Goal: Task Accomplishment & Management: Use online tool/utility

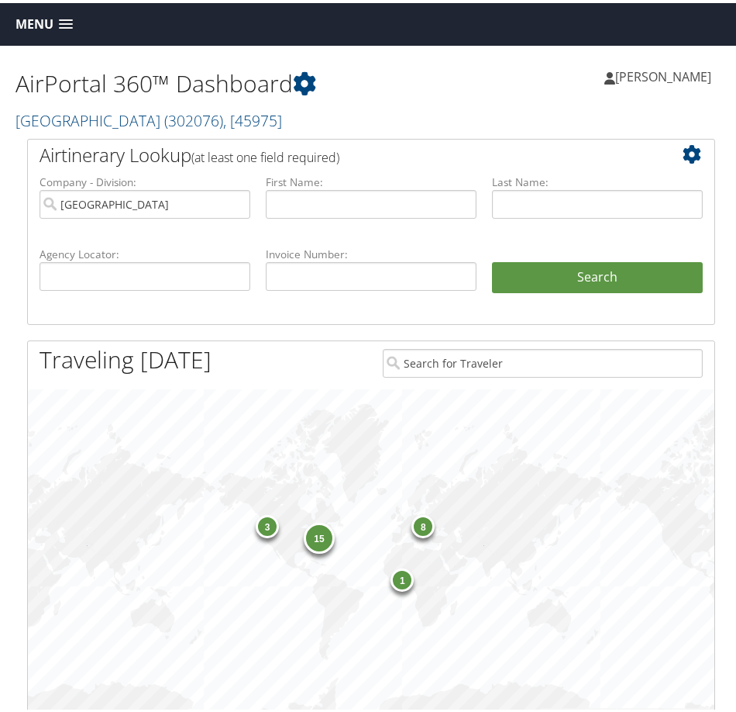
click at [38, 19] on span "Menu" at bounding box center [35, 21] width 38 height 15
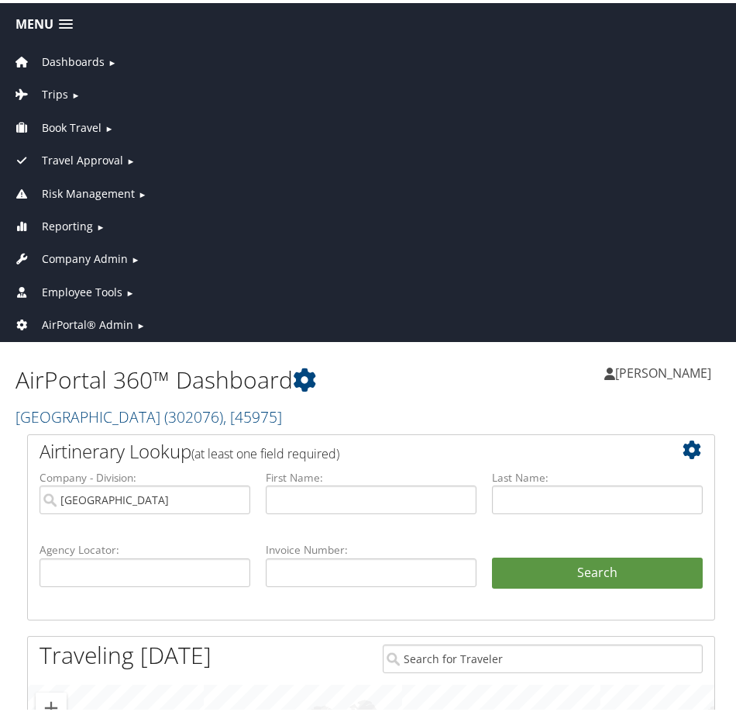
click at [80, 281] on span "Employee Tools" at bounding box center [82, 289] width 81 height 17
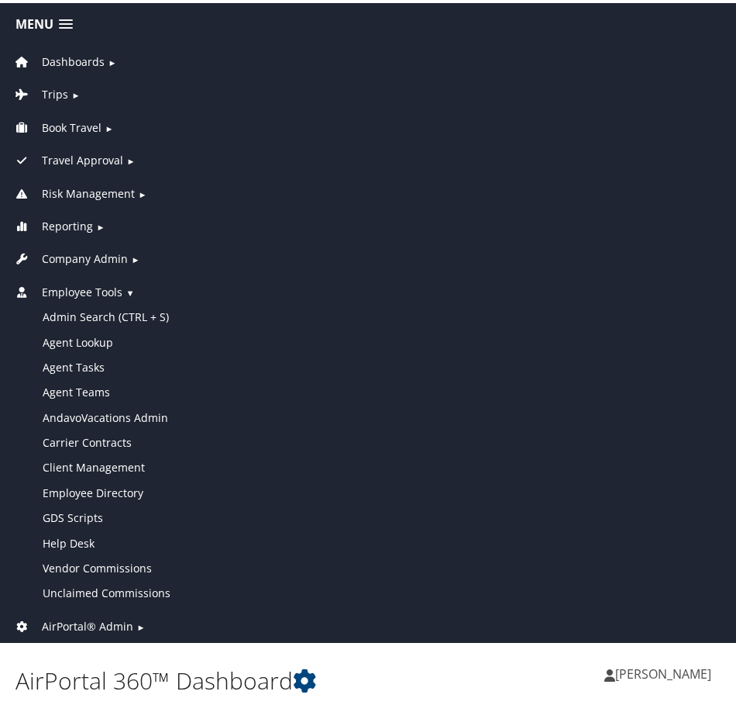
click at [91, 246] on link "Company Admin ►" at bounding box center [371, 252] width 735 height 33
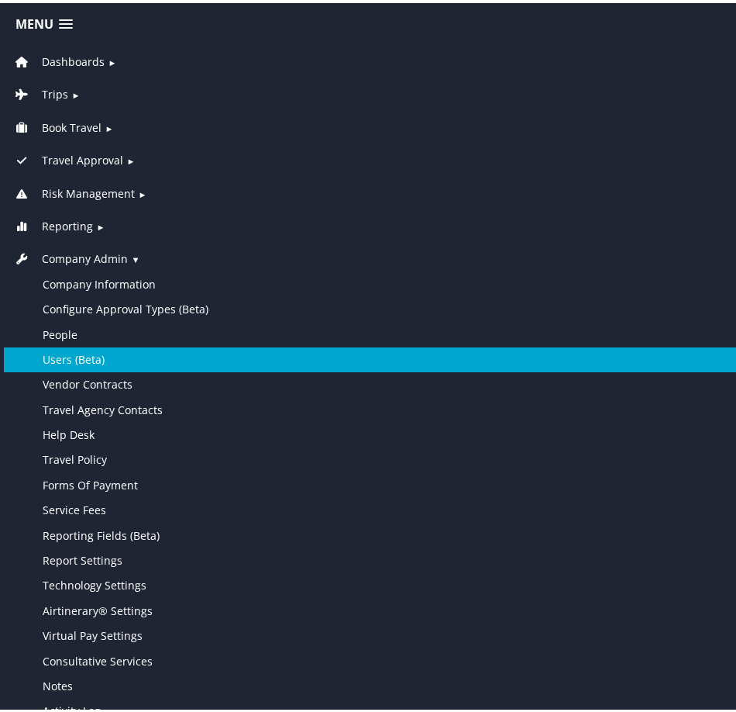
click at [114, 360] on link "Users (Beta)" at bounding box center [371, 356] width 735 height 25
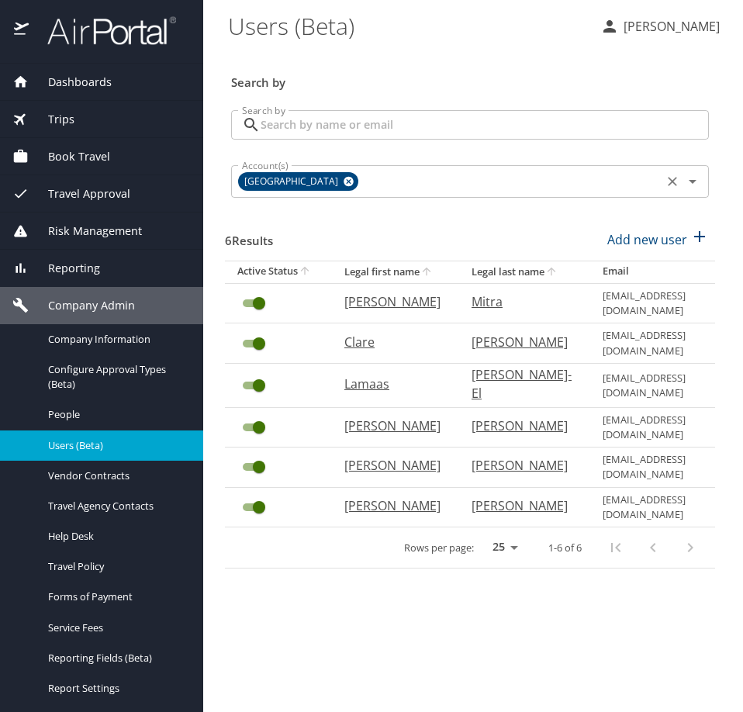
click at [343, 182] on icon at bounding box center [348, 182] width 10 height 10
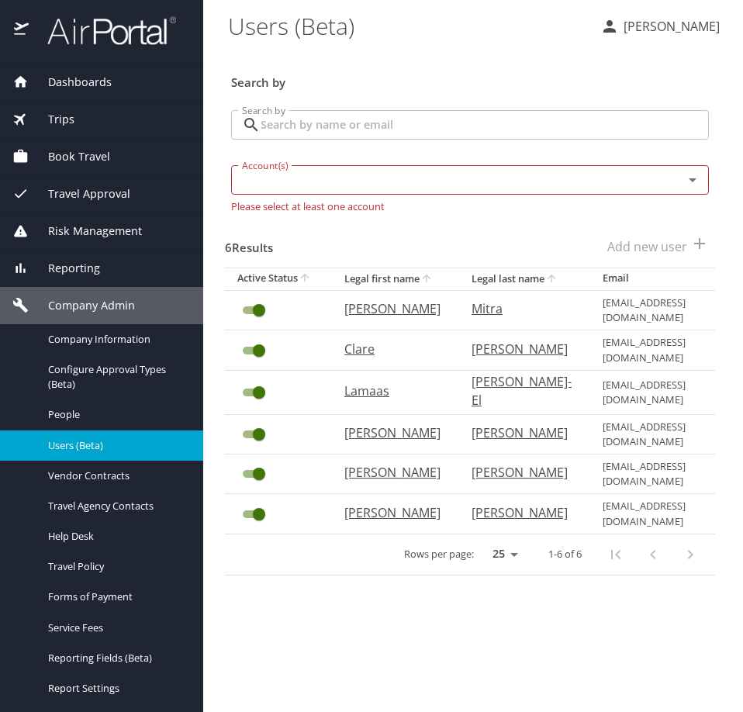
click at [349, 126] on input "Search by" at bounding box center [484, 124] width 448 height 29
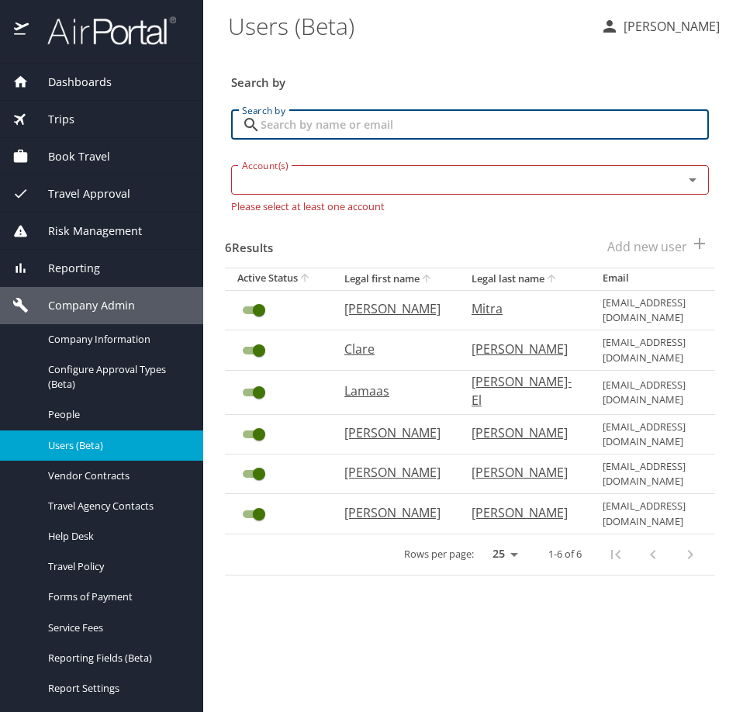
paste input "kathleen.roberts@cbtravel.com"
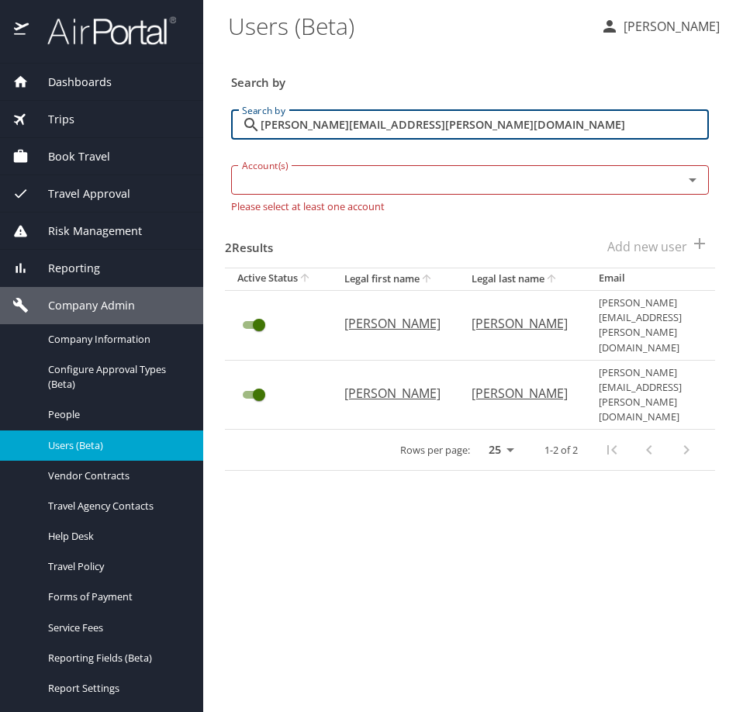
type input "kathleen.roberts@cbtravel.com"
click at [374, 314] on p "Kathleen" at bounding box center [392, 323] width 96 height 19
select select "US"
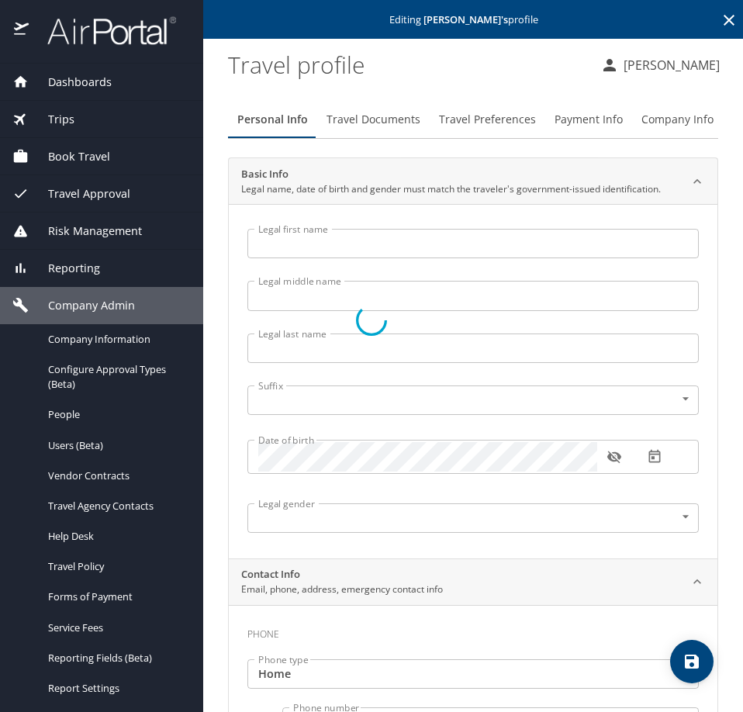
type input "Kathleen"
type input "Roberts"
type input "Undisclosed"
type input "Jeff"
type input "Roberts"
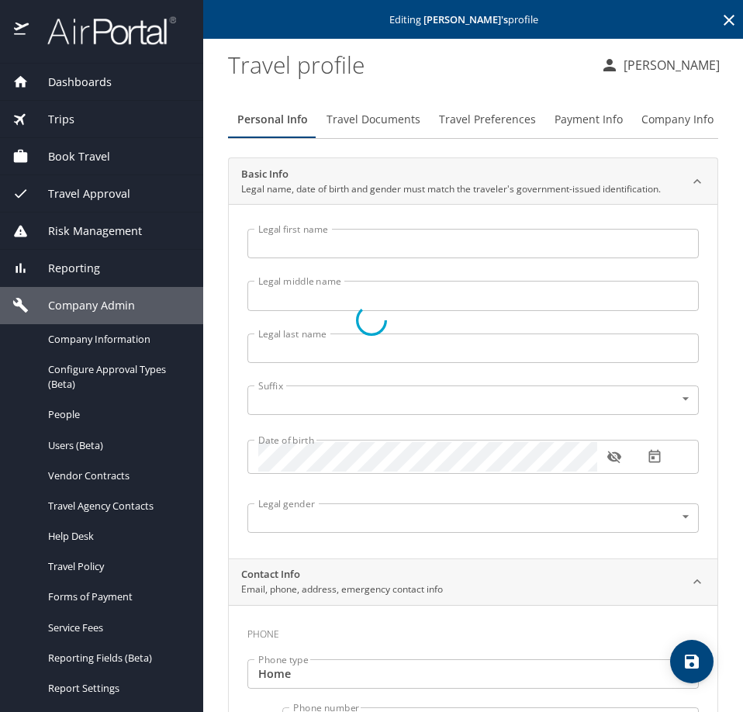
type input "(801) 200-4101"
select select "US"
click at [488, 118] on span "Travel Preferences" at bounding box center [487, 119] width 97 height 19
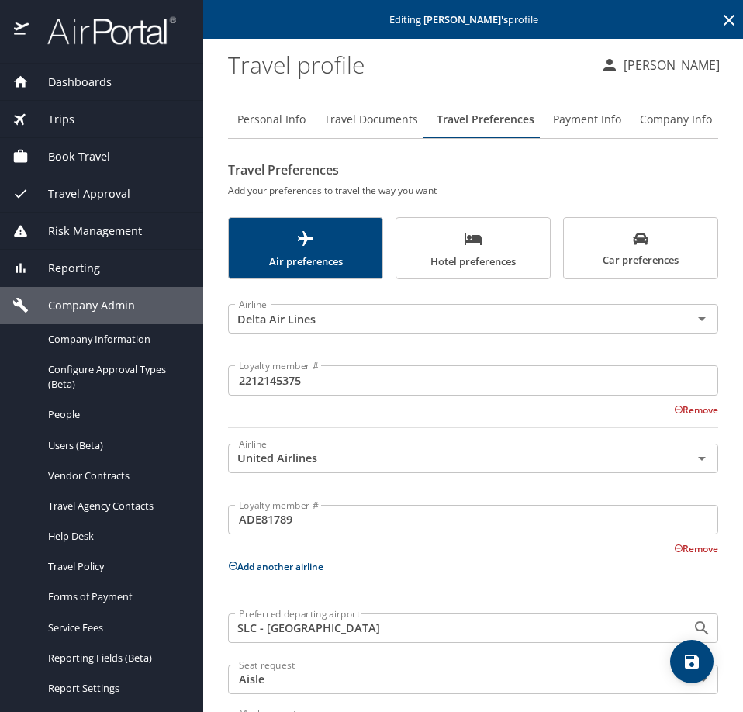
scroll to position [64, 0]
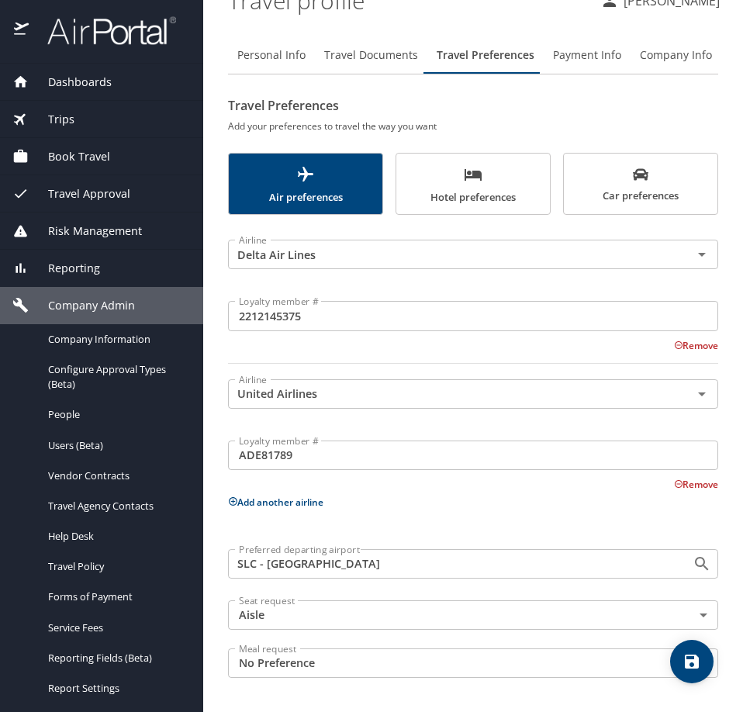
click at [281, 319] on input "2212145375" at bounding box center [473, 315] width 490 height 29
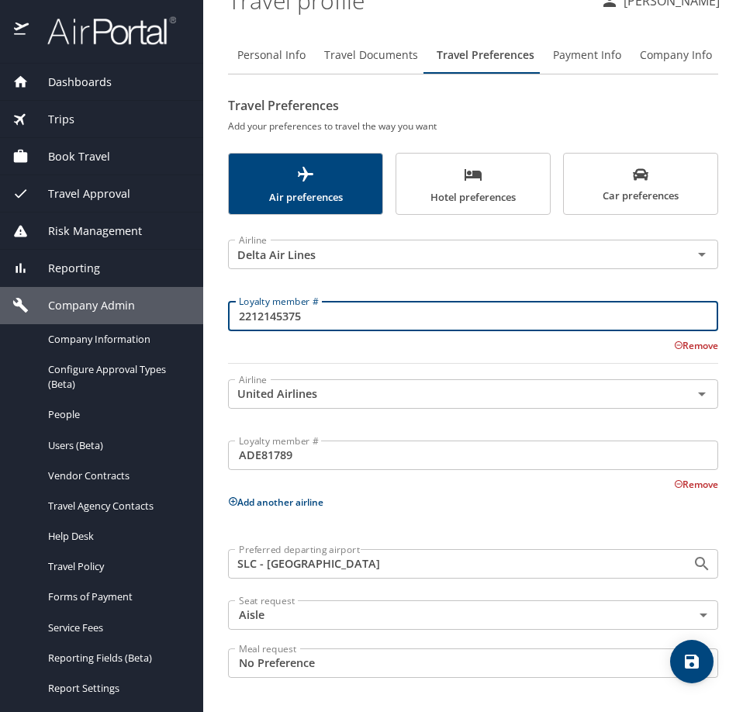
click at [281, 319] on input "2212145375" at bounding box center [473, 315] width 490 height 29
click at [339, 353] on div at bounding box center [473, 362] width 509 height 19
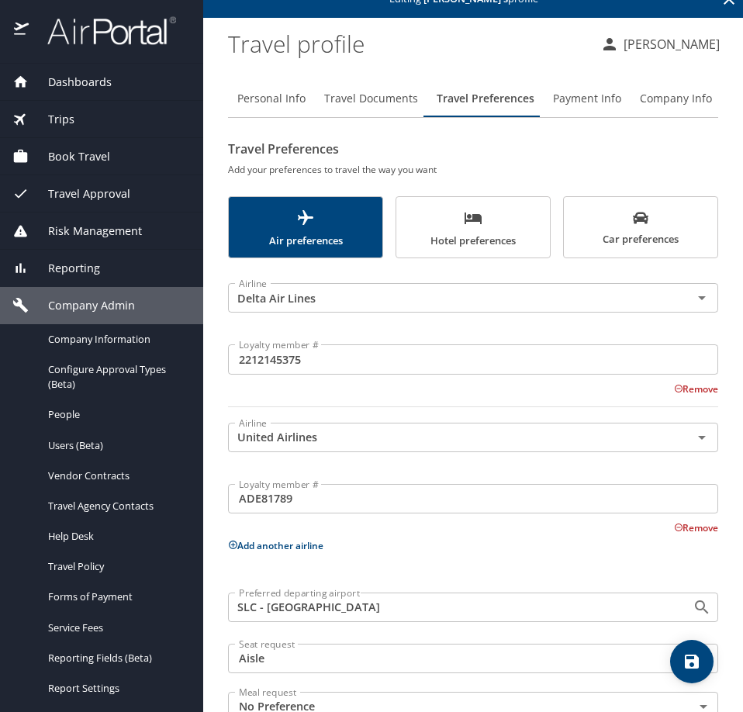
scroll to position [0, 0]
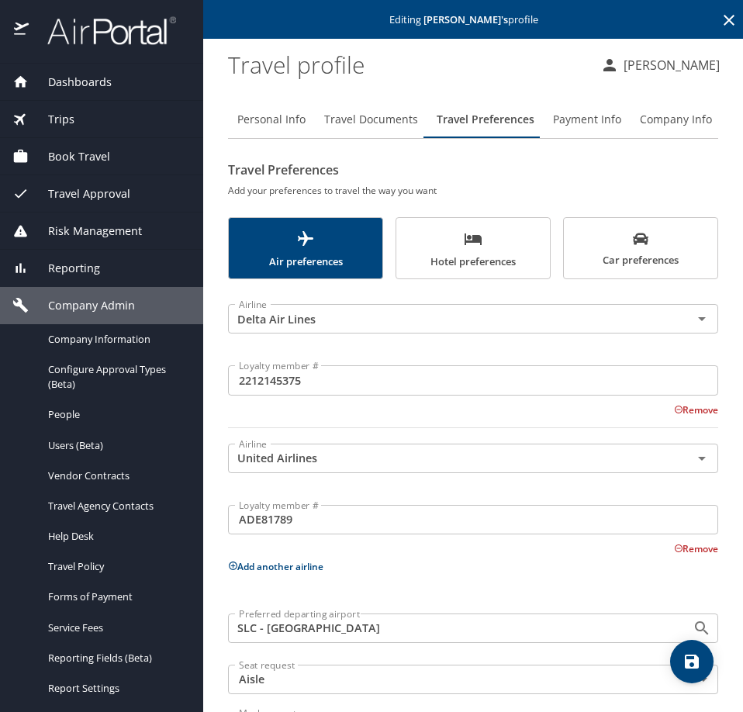
click at [80, 81] on span "Dashboards" at bounding box center [70, 82] width 83 height 17
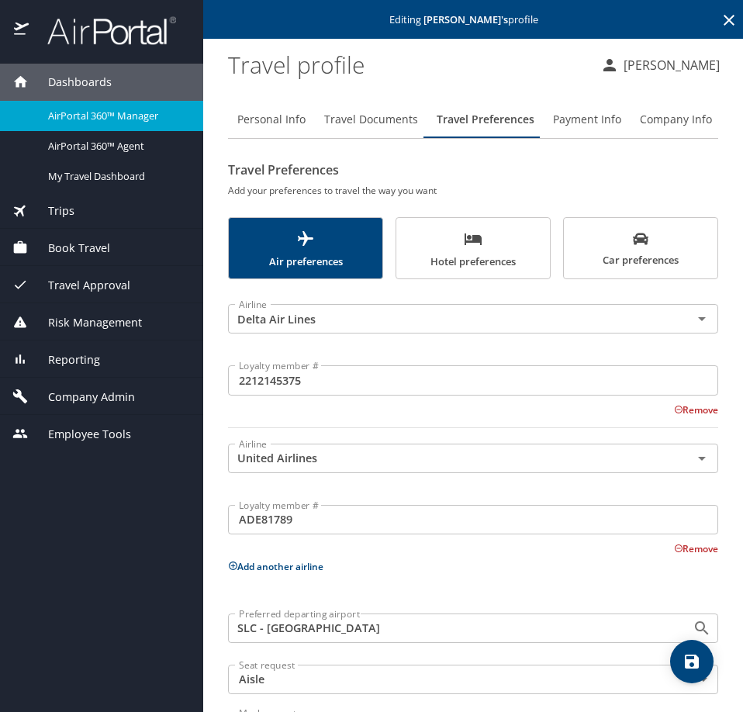
click at [105, 114] on span "AirPortal 360™ Manager" at bounding box center [116, 116] width 136 height 15
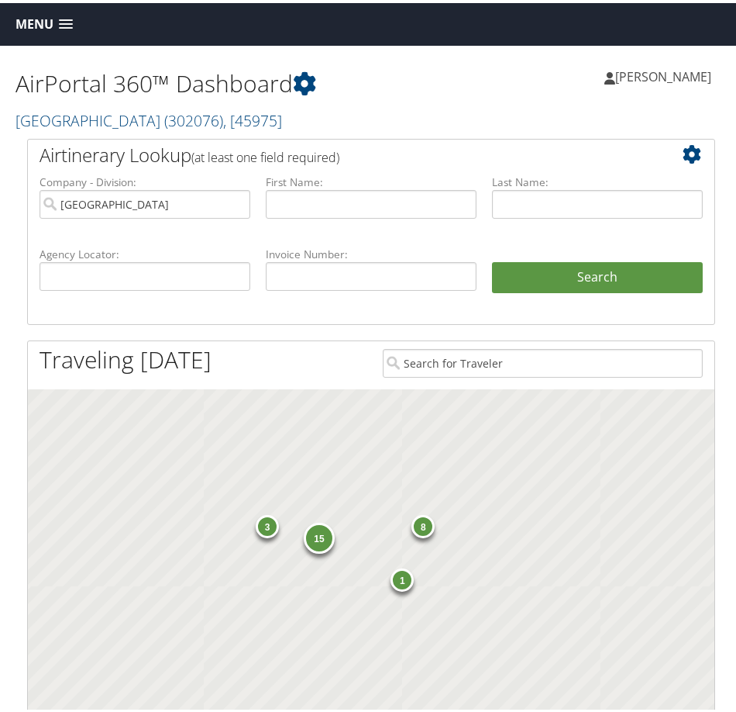
click at [24, 21] on span "Menu" at bounding box center [35, 21] width 38 height 15
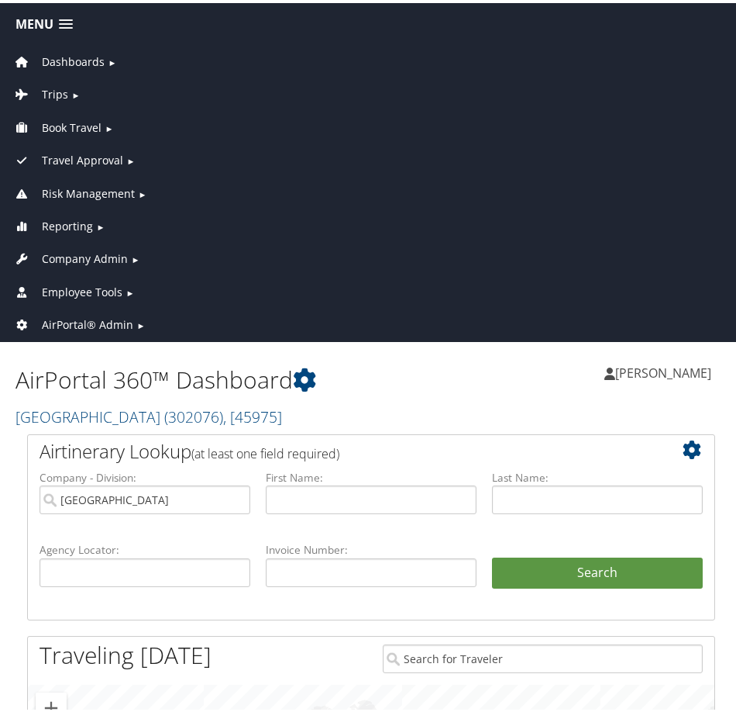
click at [73, 318] on span "AirPortal® Admin" at bounding box center [87, 321] width 91 height 17
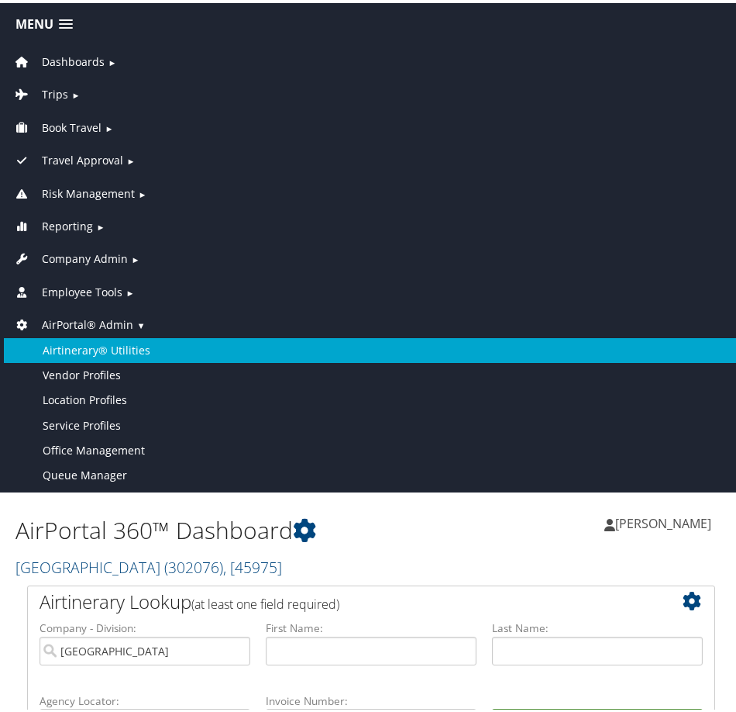
click at [129, 341] on link "Airtinerary® Utilities" at bounding box center [371, 347] width 735 height 25
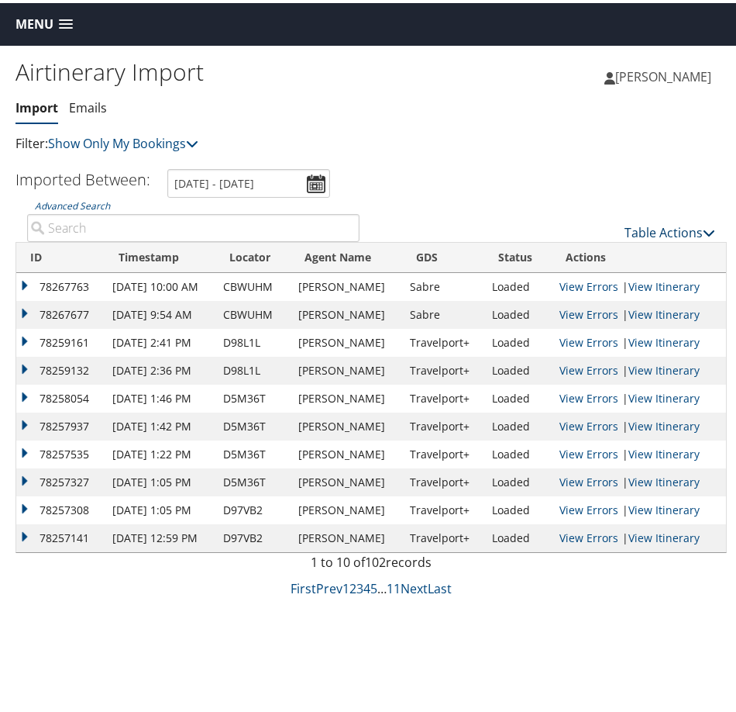
click at [660, 227] on link "Table Actions" at bounding box center [670, 229] width 91 height 17
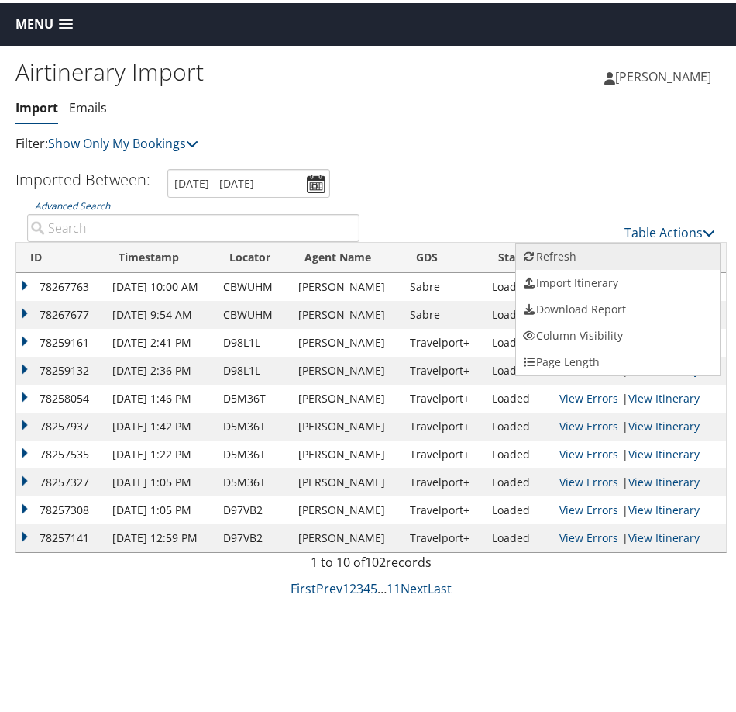
click at [581, 251] on link "Refresh" at bounding box center [618, 253] width 204 height 26
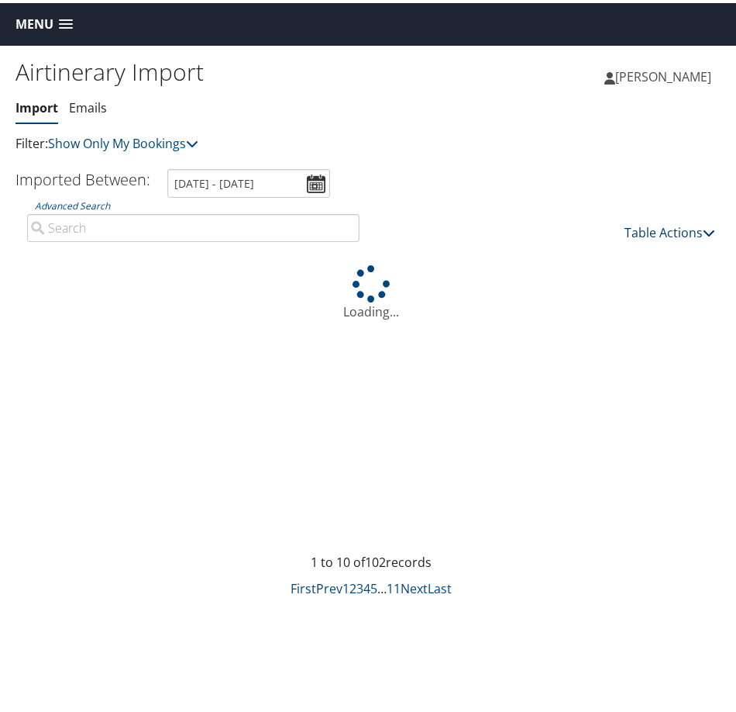
click at [664, 226] on link "Table Actions" at bounding box center [670, 229] width 91 height 17
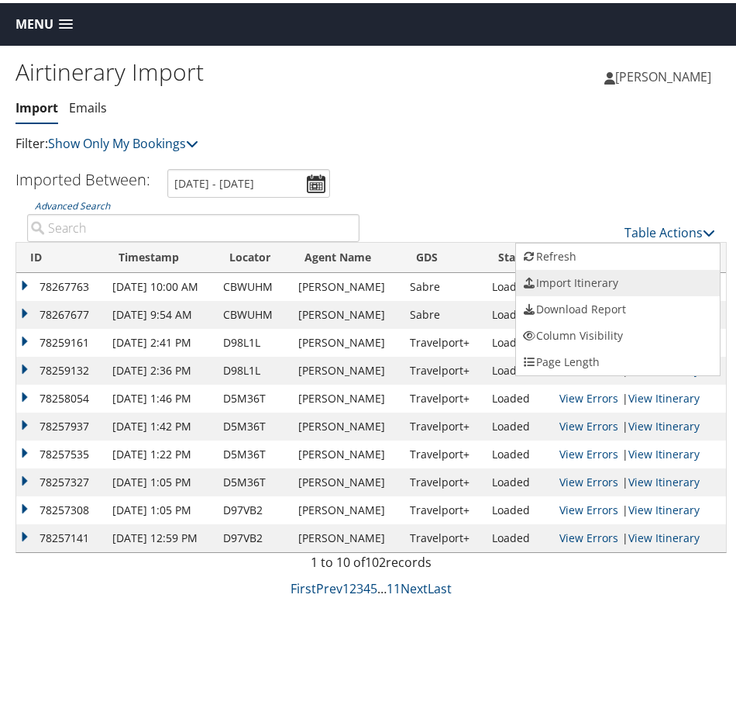
click at [572, 279] on link "Import Itinerary" at bounding box center [618, 280] width 204 height 26
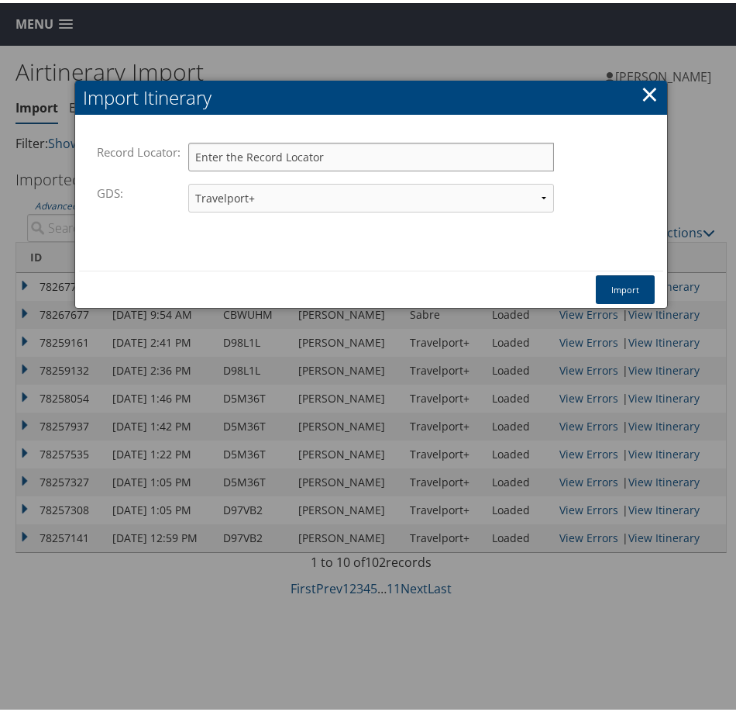
click at [228, 151] on input "Record Locator:" at bounding box center [371, 154] width 366 height 29
paste input "NXCBVN"
type input "NXCBVN"
click at [261, 191] on select "Travelport+ Worldspan Apollo Sabre Amadeus" at bounding box center [371, 195] width 366 height 29
select select "1W"
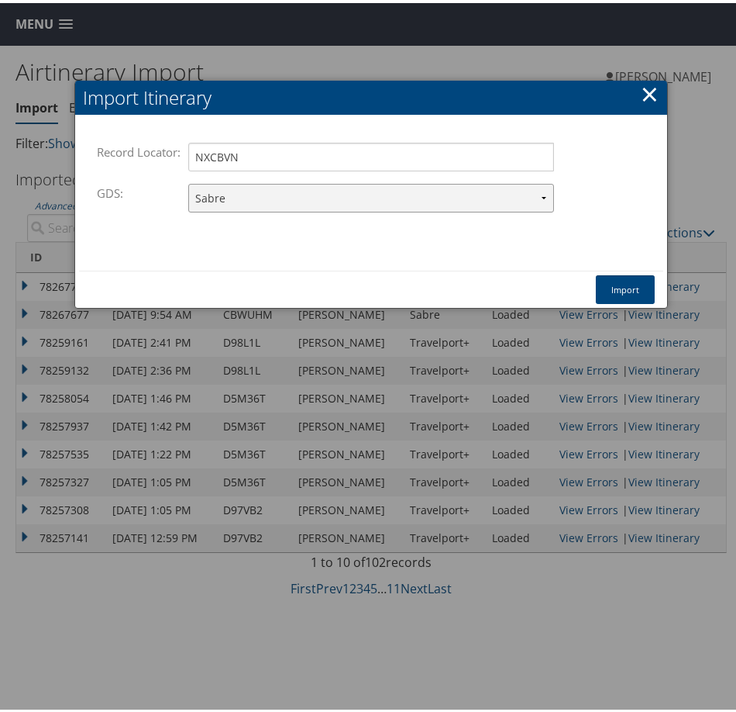
click at [188, 181] on select "Travelport+ Worldspan Apollo Sabre Amadeus" at bounding box center [371, 195] width 366 height 29
click at [284, 147] on input "NXCBVN" at bounding box center [371, 154] width 366 height 29
type input "NXCBVN"
click at [636, 282] on button "Import" at bounding box center [625, 286] width 59 height 29
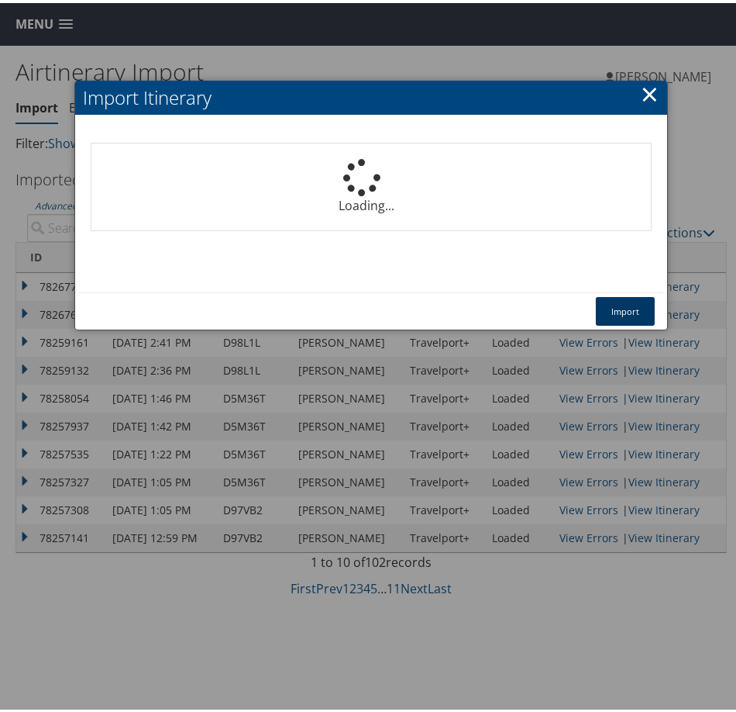
select select "1P"
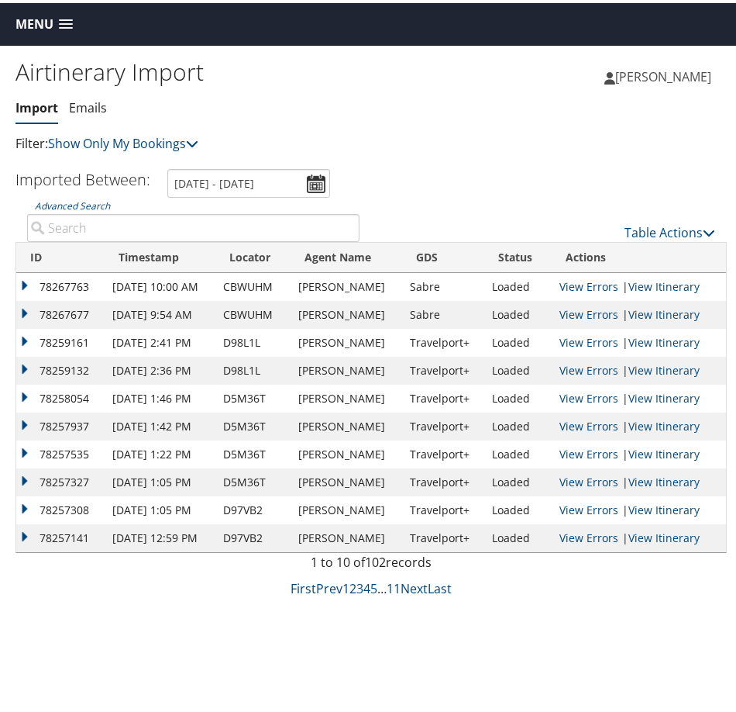
click at [25, 284] on td "78267763" at bounding box center [60, 284] width 88 height 28
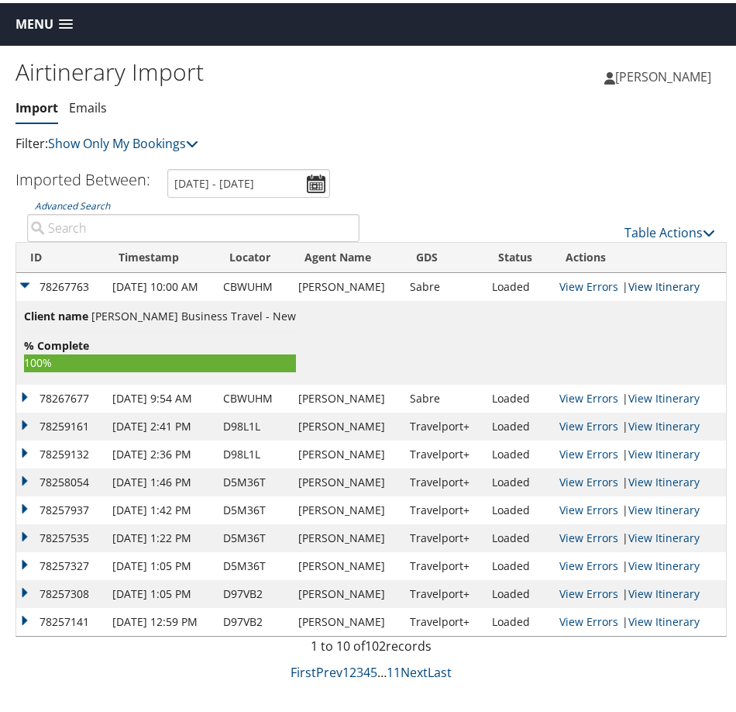
click at [648, 281] on link "View Itinerary" at bounding box center [664, 283] width 71 height 15
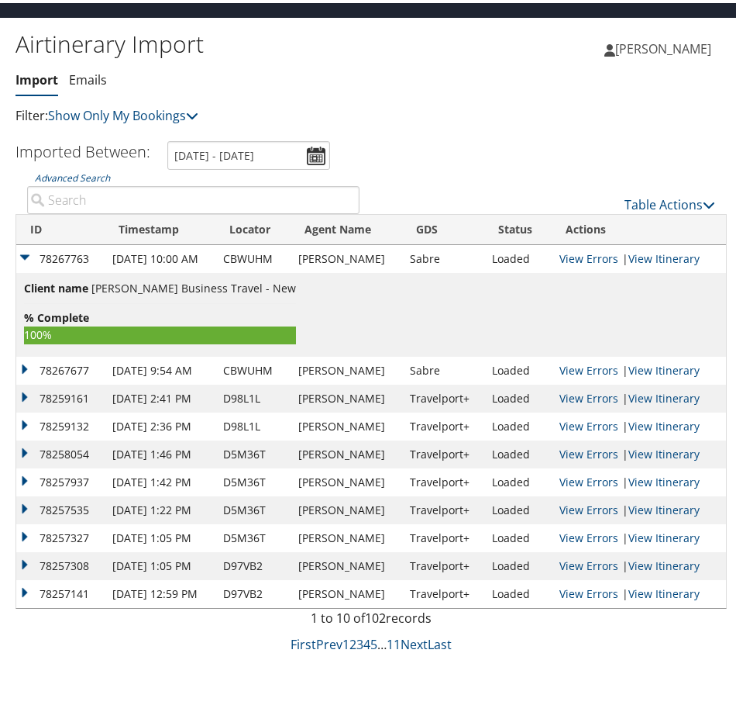
scroll to position [43, 0]
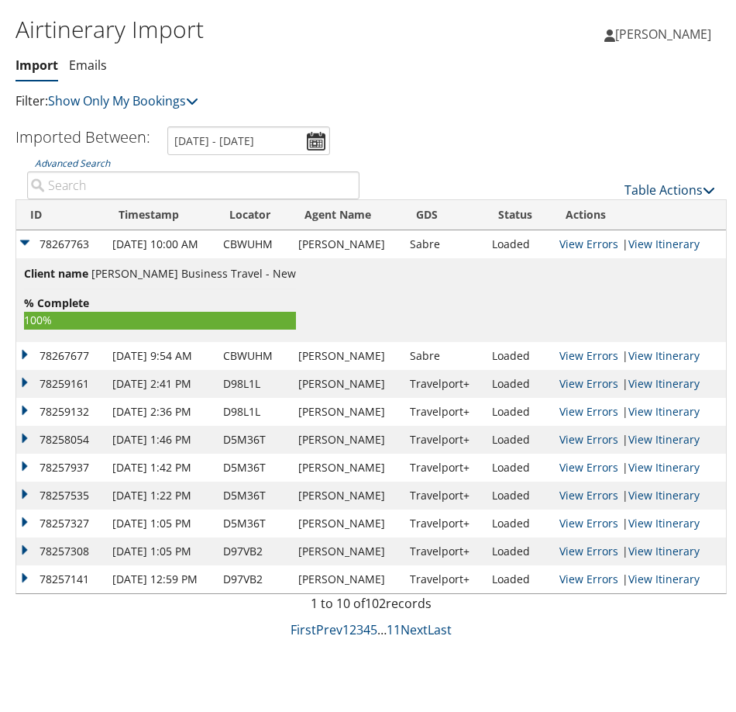
click at [640, 186] on link "Table Actions" at bounding box center [670, 186] width 91 height 17
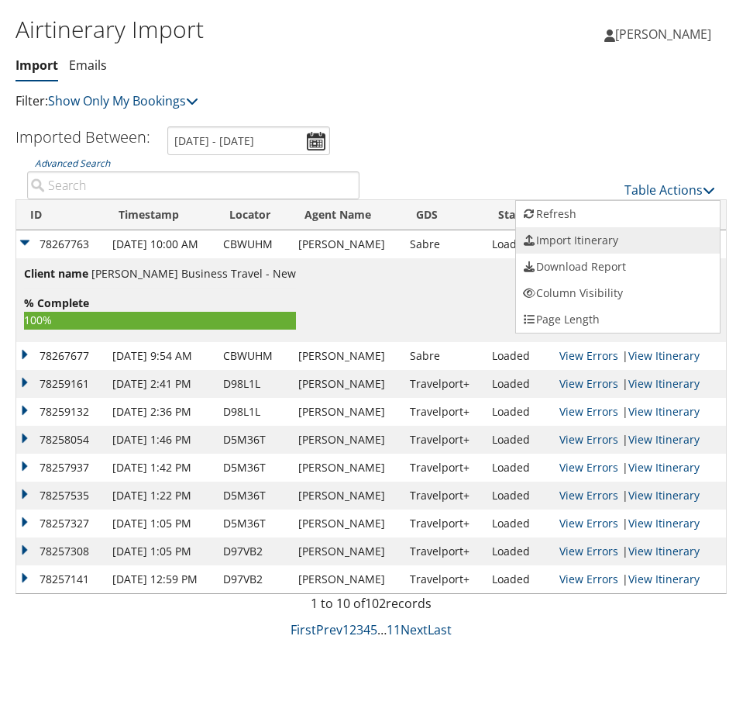
click at [599, 234] on link "Import Itinerary" at bounding box center [618, 237] width 204 height 26
select select "1P"
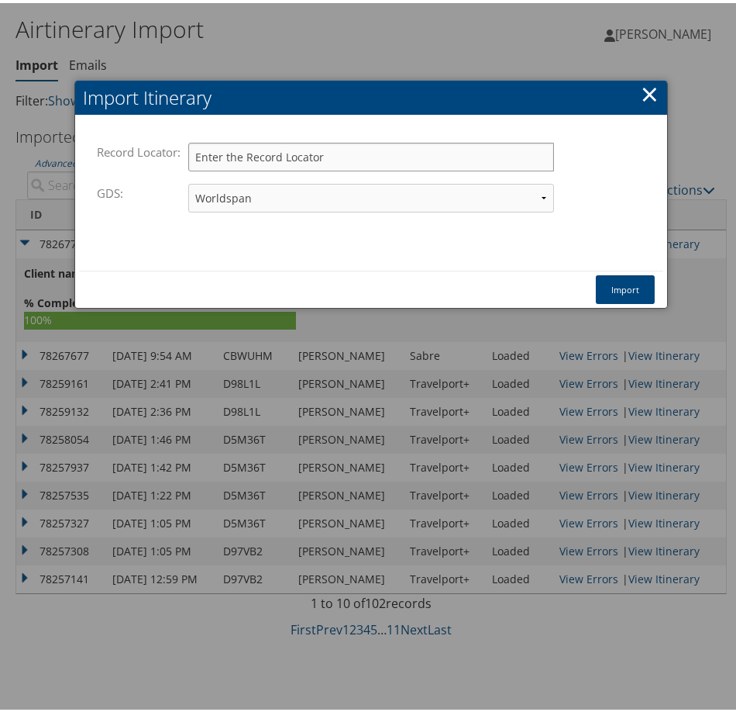
click at [284, 151] on input "Record Locator:" at bounding box center [371, 154] width 366 height 29
paste input "NXCBVN"
type input "NXCBVN"
click at [284, 190] on select "Travelport+ Worldspan Apollo Sabre Amadeus" at bounding box center [371, 195] width 366 height 29
select select "1W"
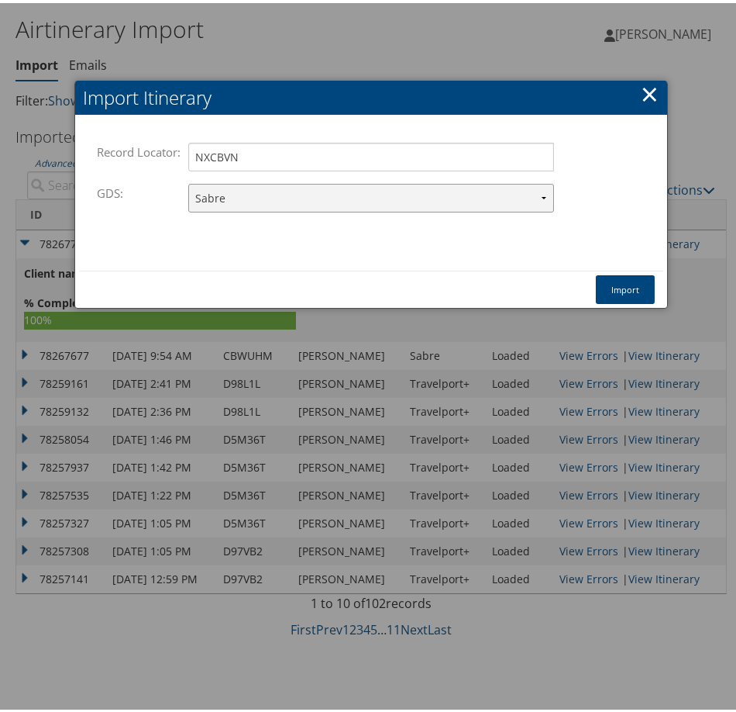
click at [188, 181] on select "Travelport+ Worldspan Apollo Sabre Amadeus" at bounding box center [371, 195] width 366 height 29
click at [626, 288] on button "Import" at bounding box center [625, 286] width 59 height 29
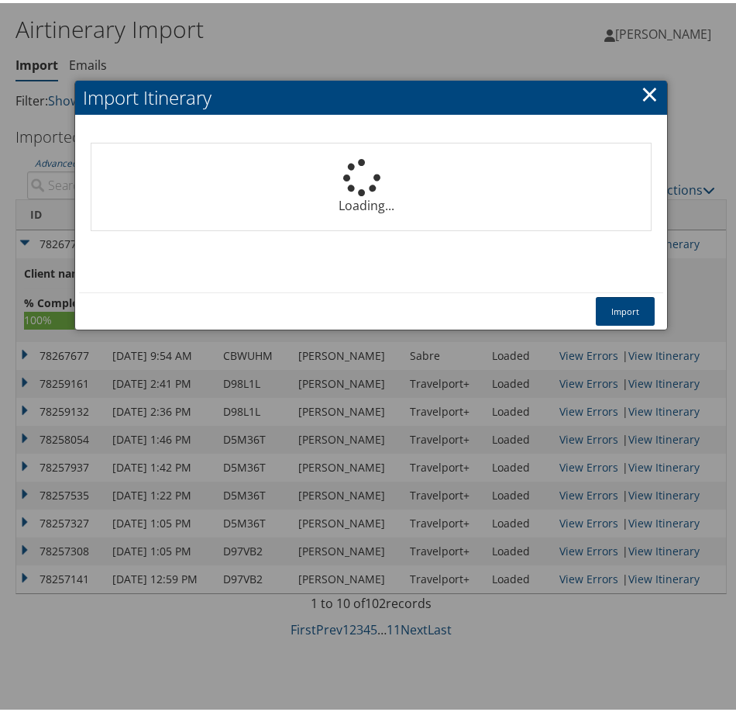
select select "1P"
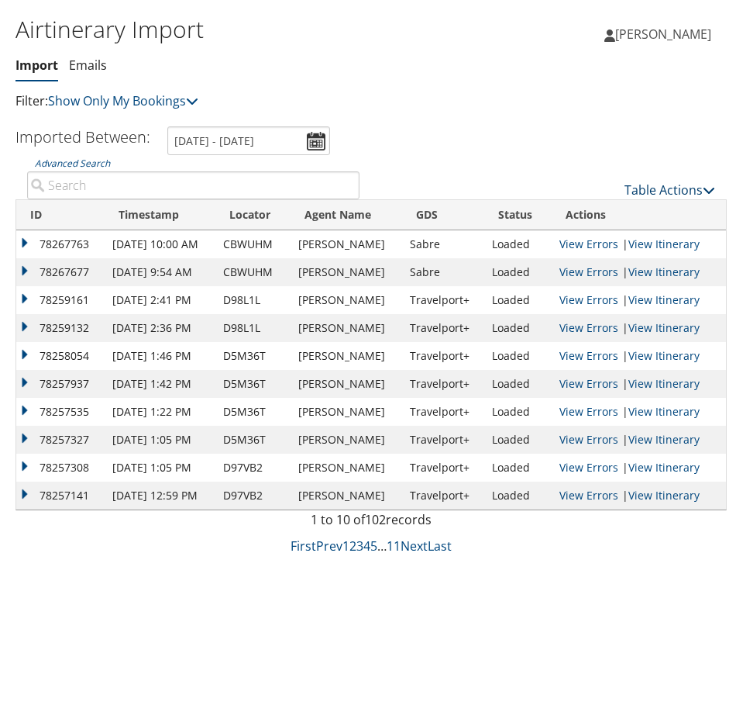
click at [654, 181] on link "Table Actions" at bounding box center [670, 186] width 91 height 17
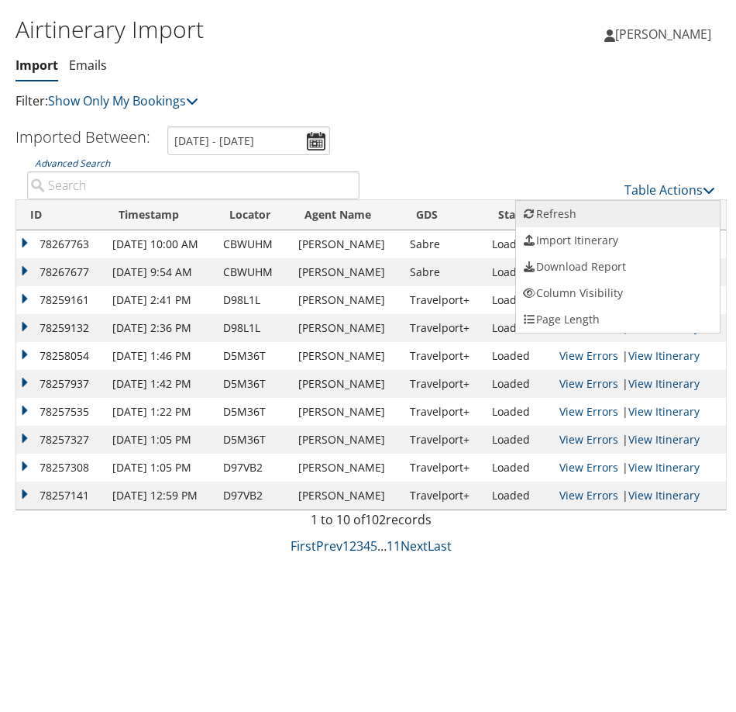
click at [563, 207] on link "Refresh" at bounding box center [618, 211] width 204 height 26
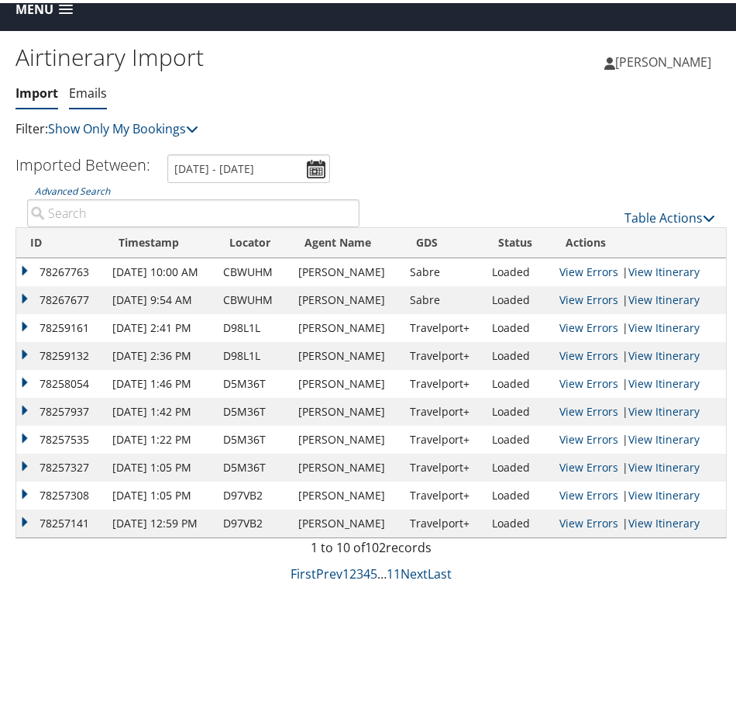
scroll to position [0, 0]
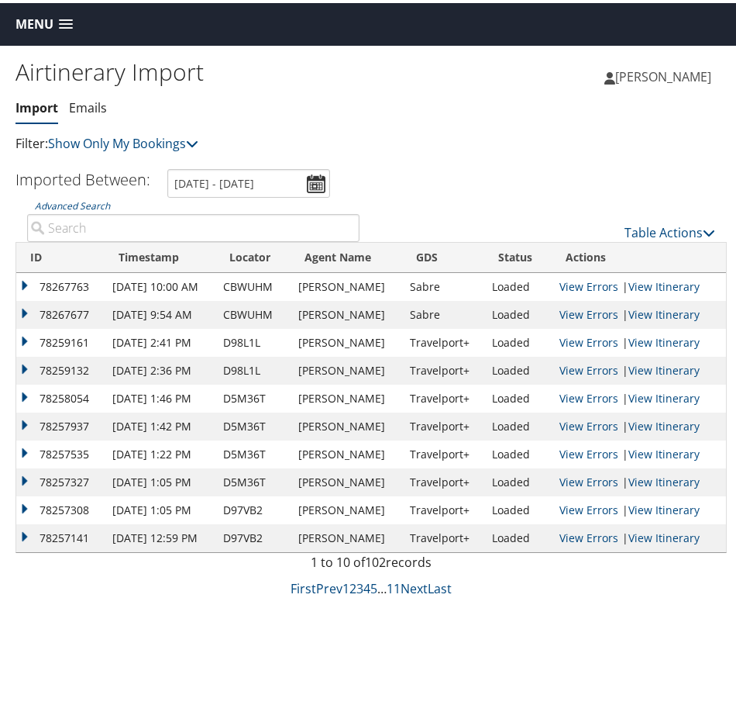
click at [26, 19] on span "Menu" at bounding box center [35, 21] width 38 height 15
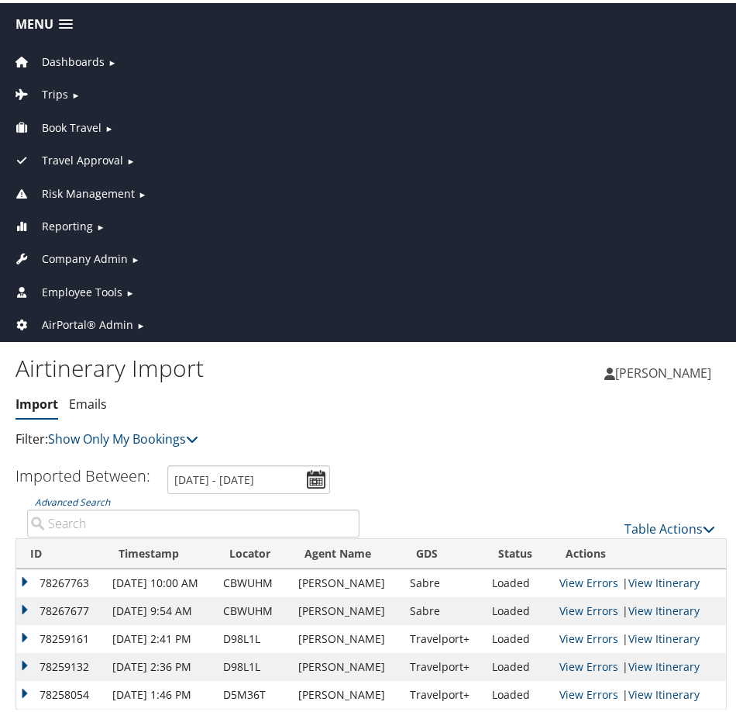
click at [47, 60] on span "Dashboards" at bounding box center [73, 58] width 63 height 17
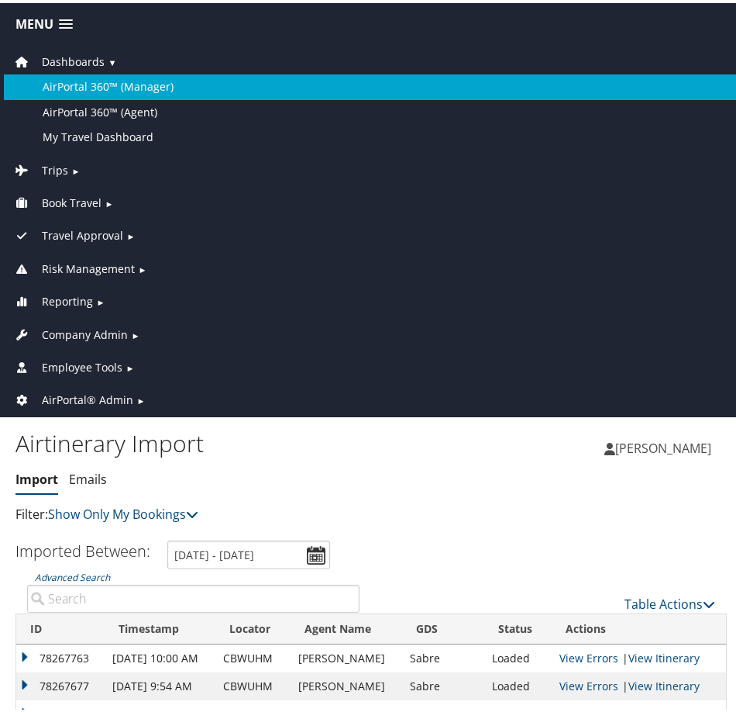
click at [56, 74] on link "AirPortal 360™ (Manager)" at bounding box center [371, 83] width 735 height 25
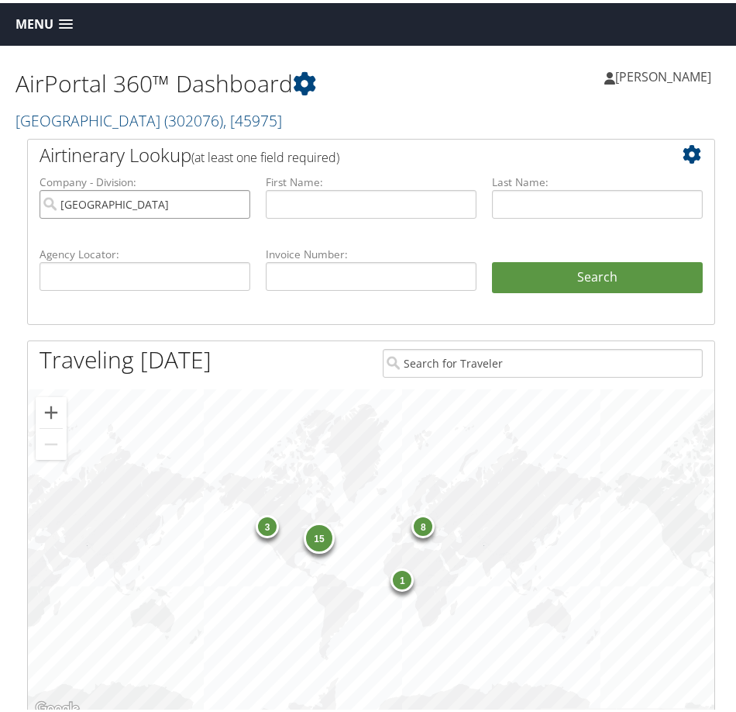
click at [232, 201] on input "Temple University" at bounding box center [145, 201] width 211 height 29
click at [203, 261] on input "text" at bounding box center [145, 273] width 211 height 29
paste input "NXCBVN"
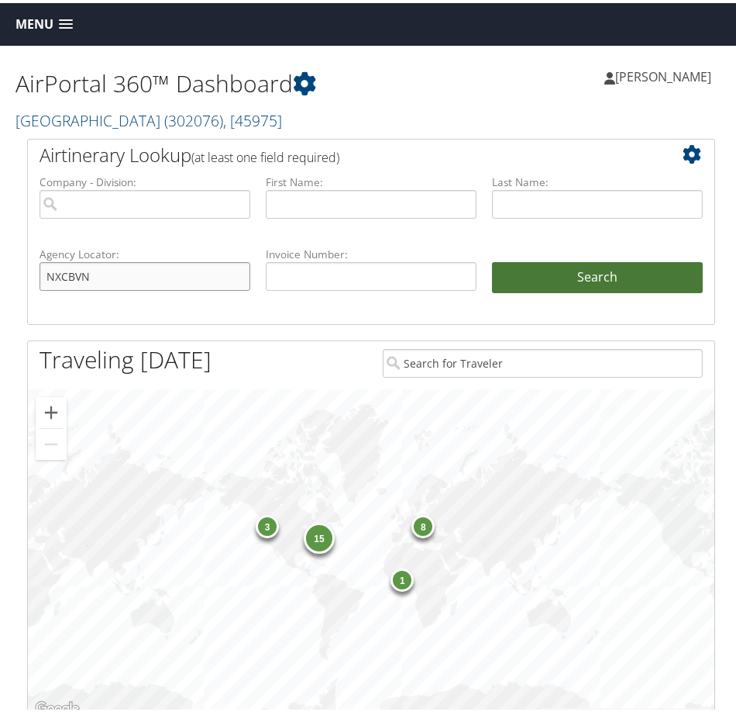
type input "NXCBVN"
click at [522, 274] on button "Search" at bounding box center [597, 274] width 211 height 31
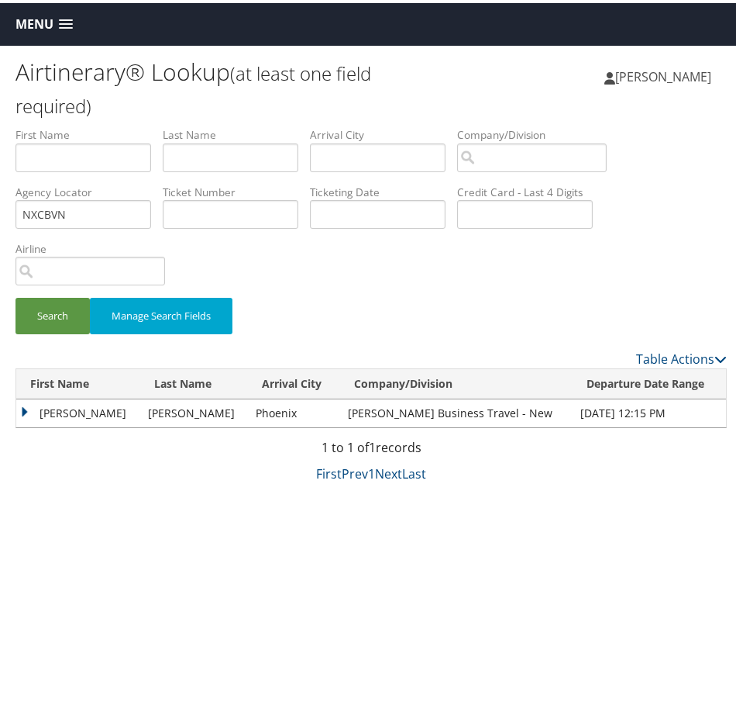
click at [22, 412] on td "[PERSON_NAME]" at bounding box center [78, 410] width 124 height 28
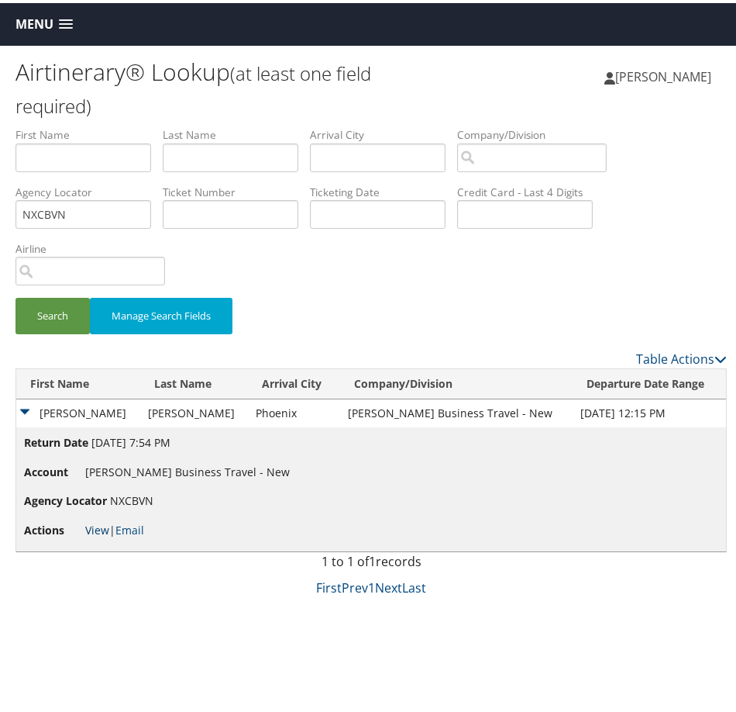
click at [93, 526] on link "View" at bounding box center [97, 526] width 24 height 15
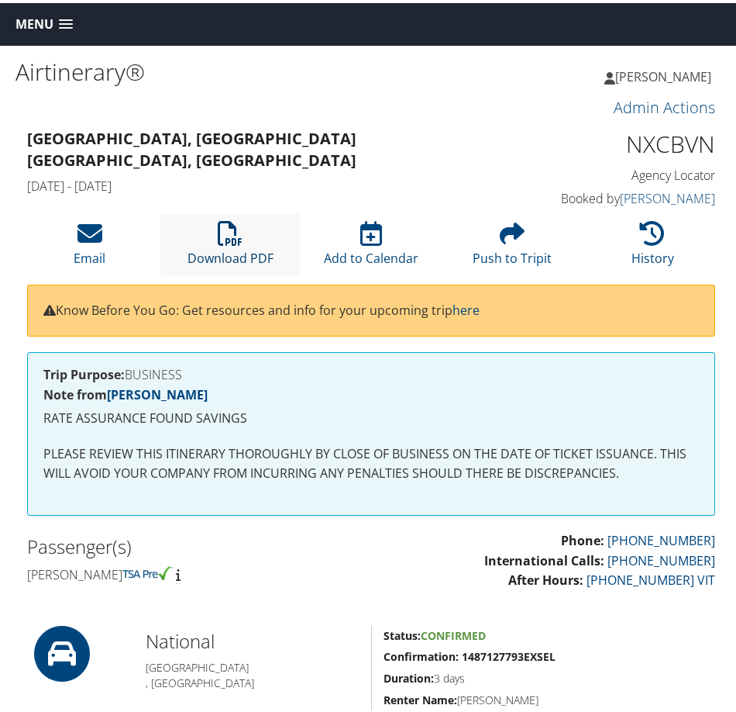
click at [236, 233] on icon at bounding box center [230, 230] width 25 height 25
